Goal: Navigation & Orientation: Understand site structure

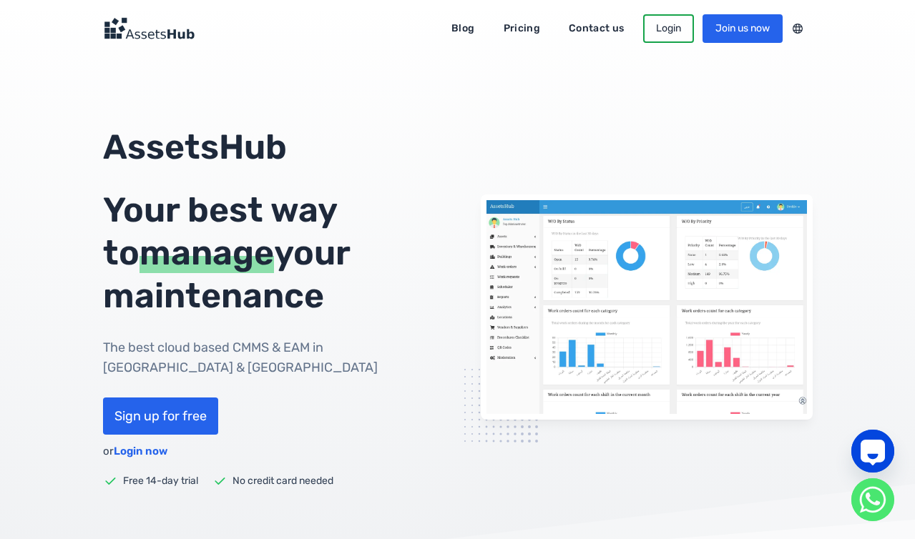
click at [634, 29] on link "Contact us" at bounding box center [597, 28] width 76 height 23
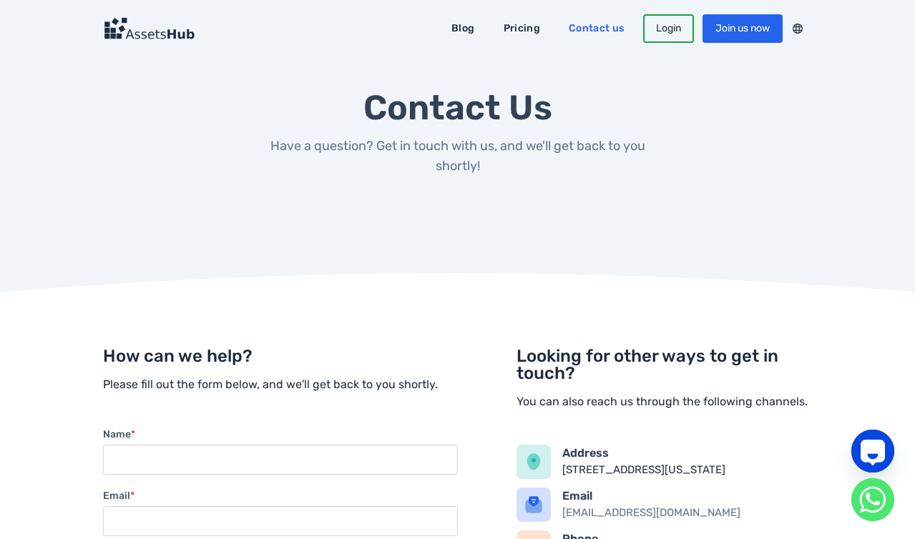
click at [550, 28] on link "Pricing" at bounding box center [522, 28] width 57 height 23
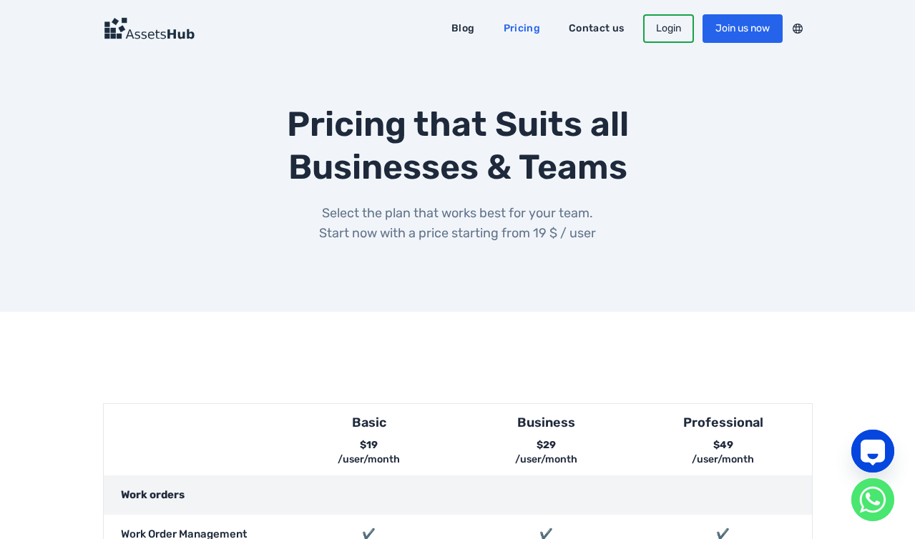
click at [484, 31] on link "Blog" at bounding box center [462, 28] width 43 height 23
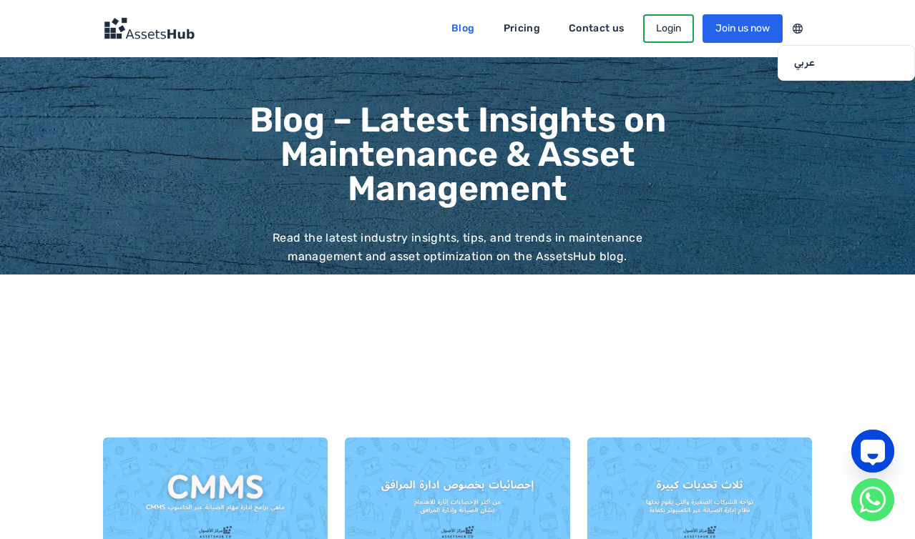
click at [813, 28] on div at bounding box center [798, 28] width 30 height 19
click at [103, 31] on img at bounding box center [149, 28] width 92 height 23
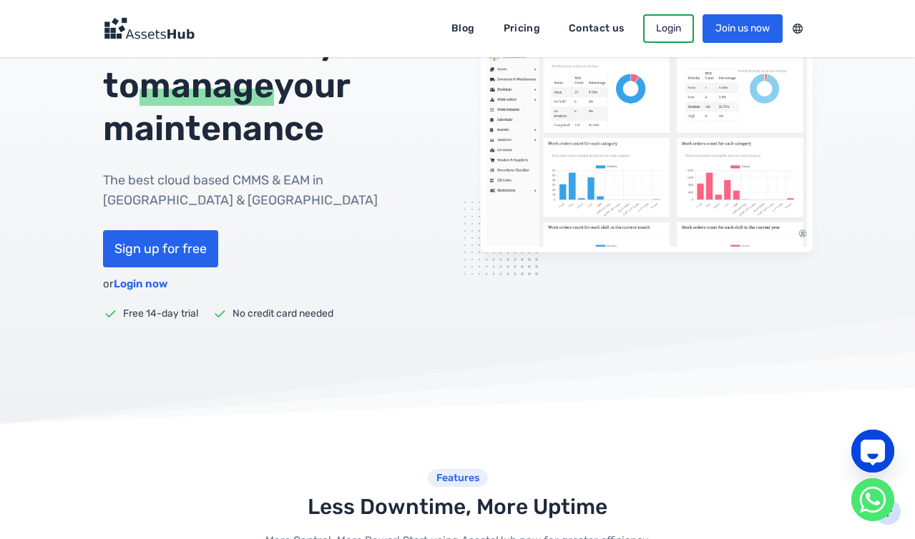
scroll to position [72, 0]
